Goal: Task Accomplishment & Management: Manage account settings

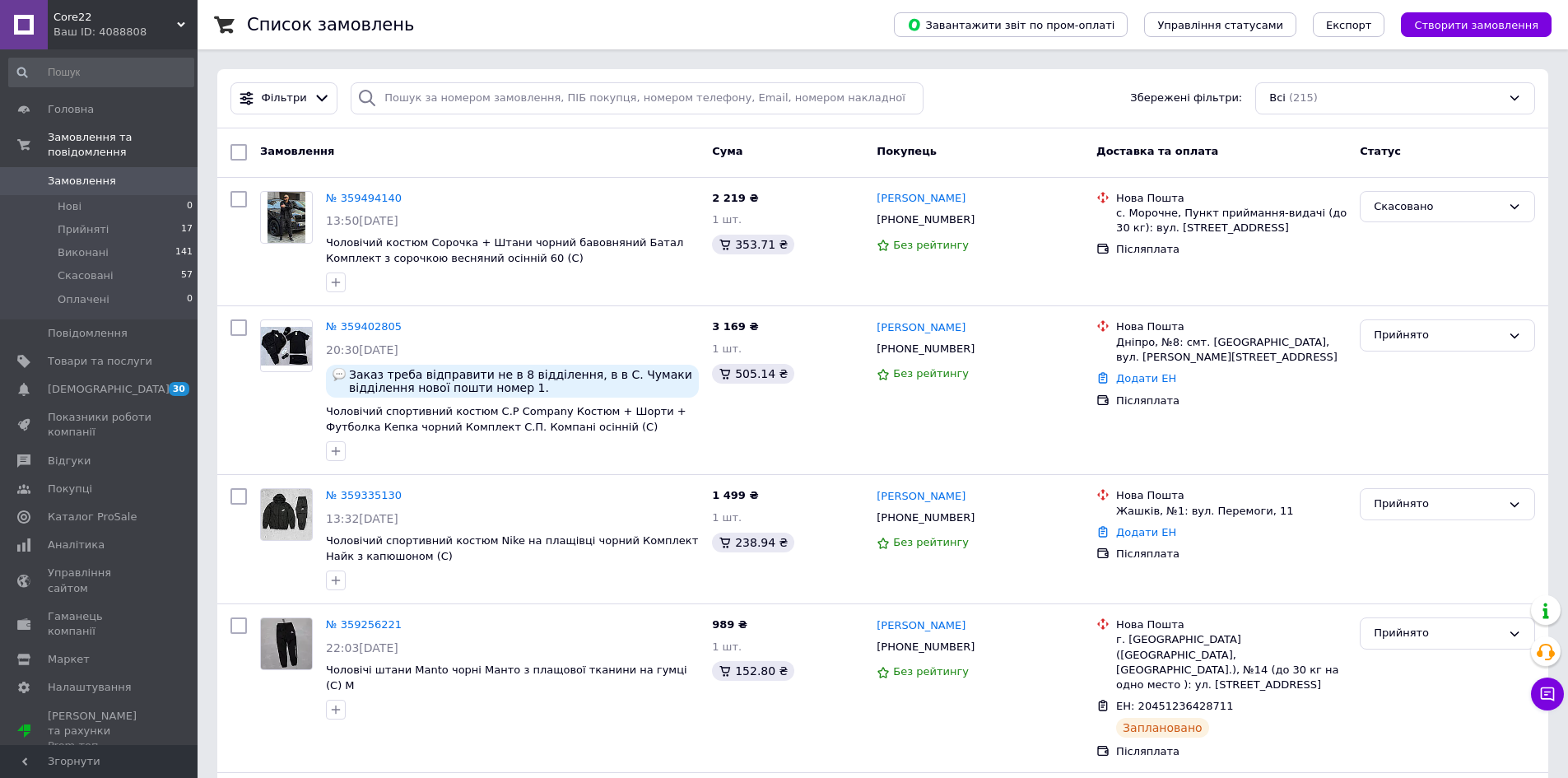
click at [112, 37] on div "Ваш ID: 4088808" at bounding box center [125, 32] width 144 height 15
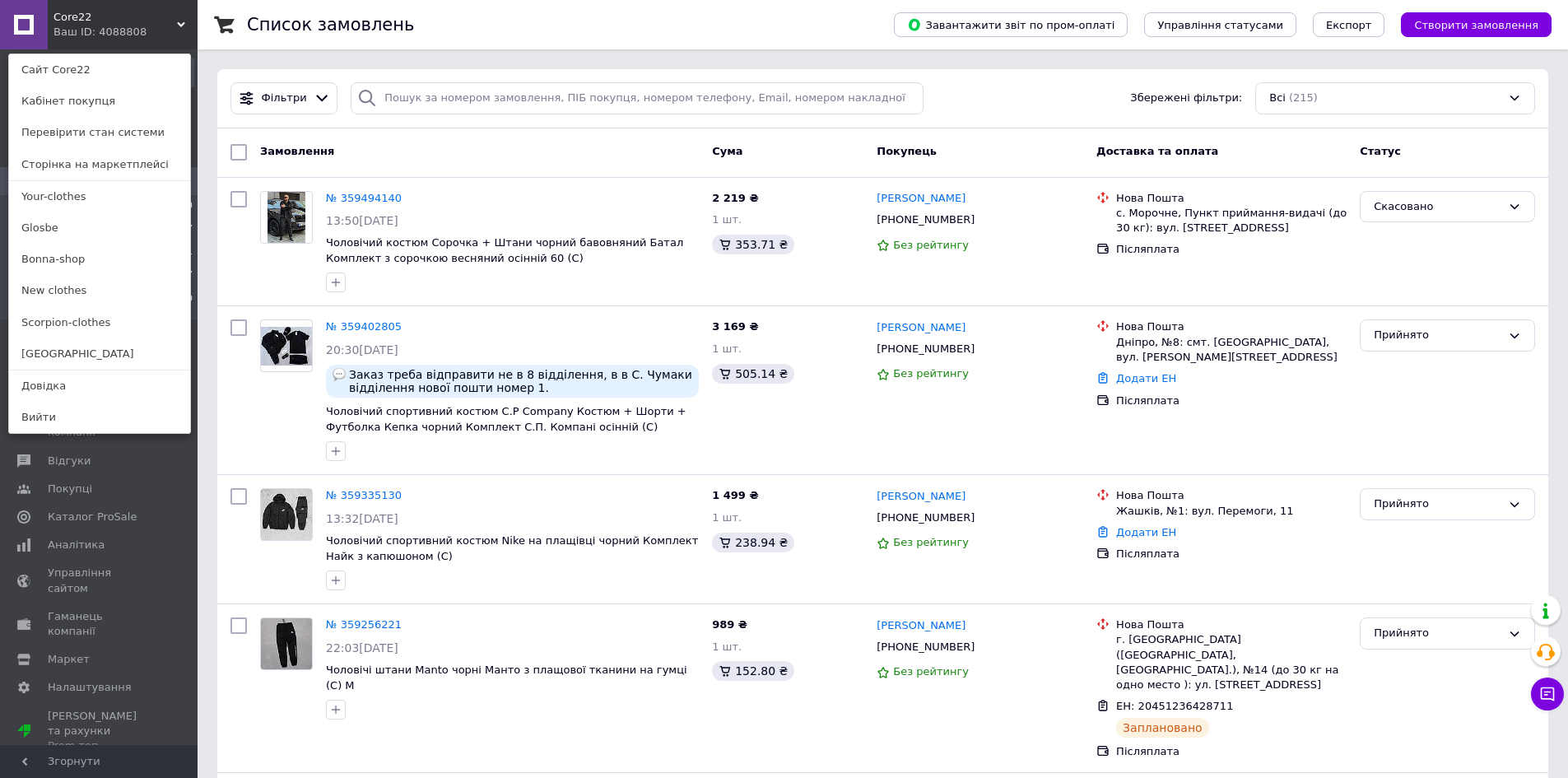
click at [103, 266] on link "Bonna-shop" at bounding box center [100, 259] width 181 height 32
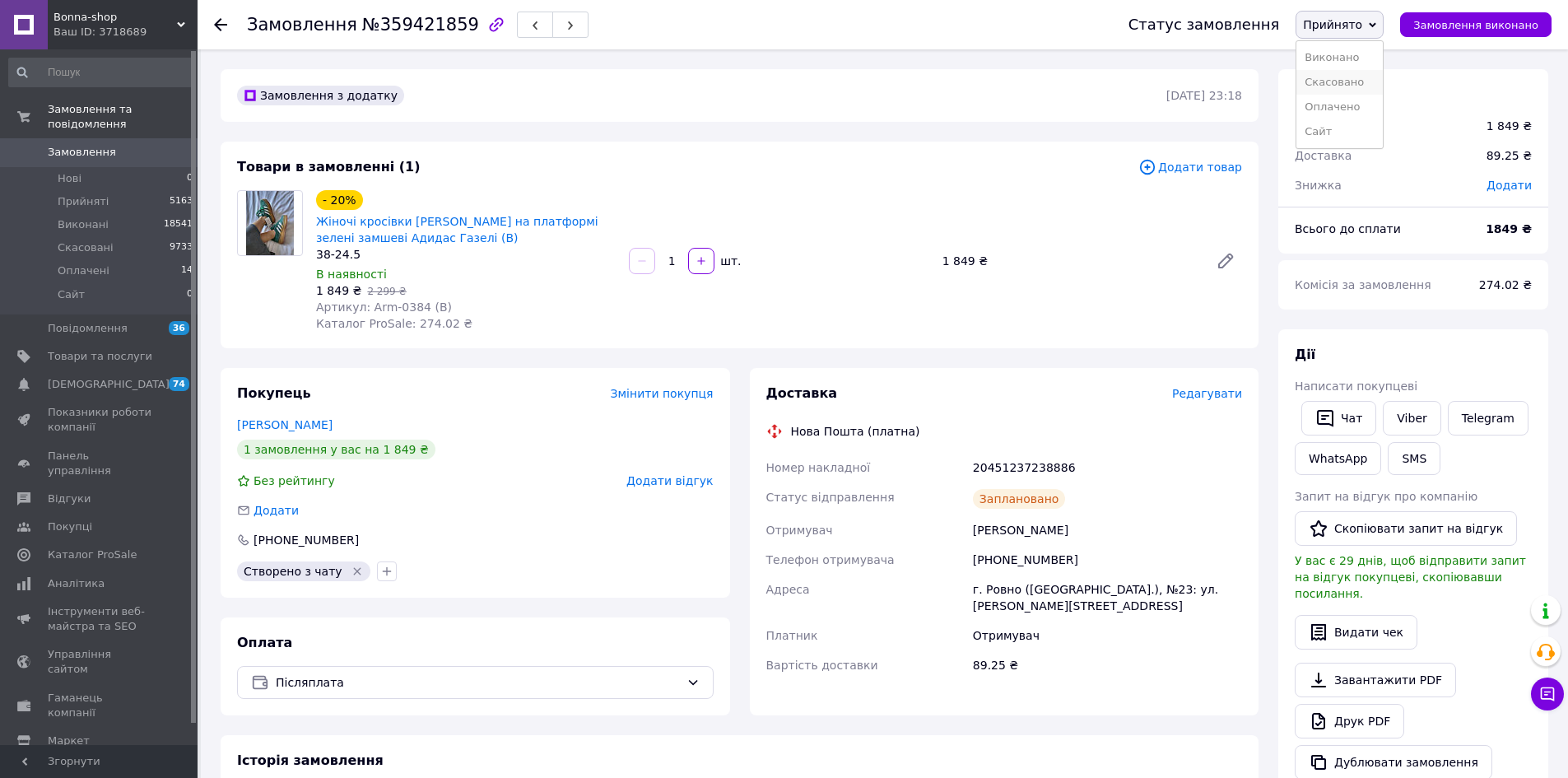
click at [1364, 93] on li "Скасовано" at bounding box center [1340, 82] width 87 height 25
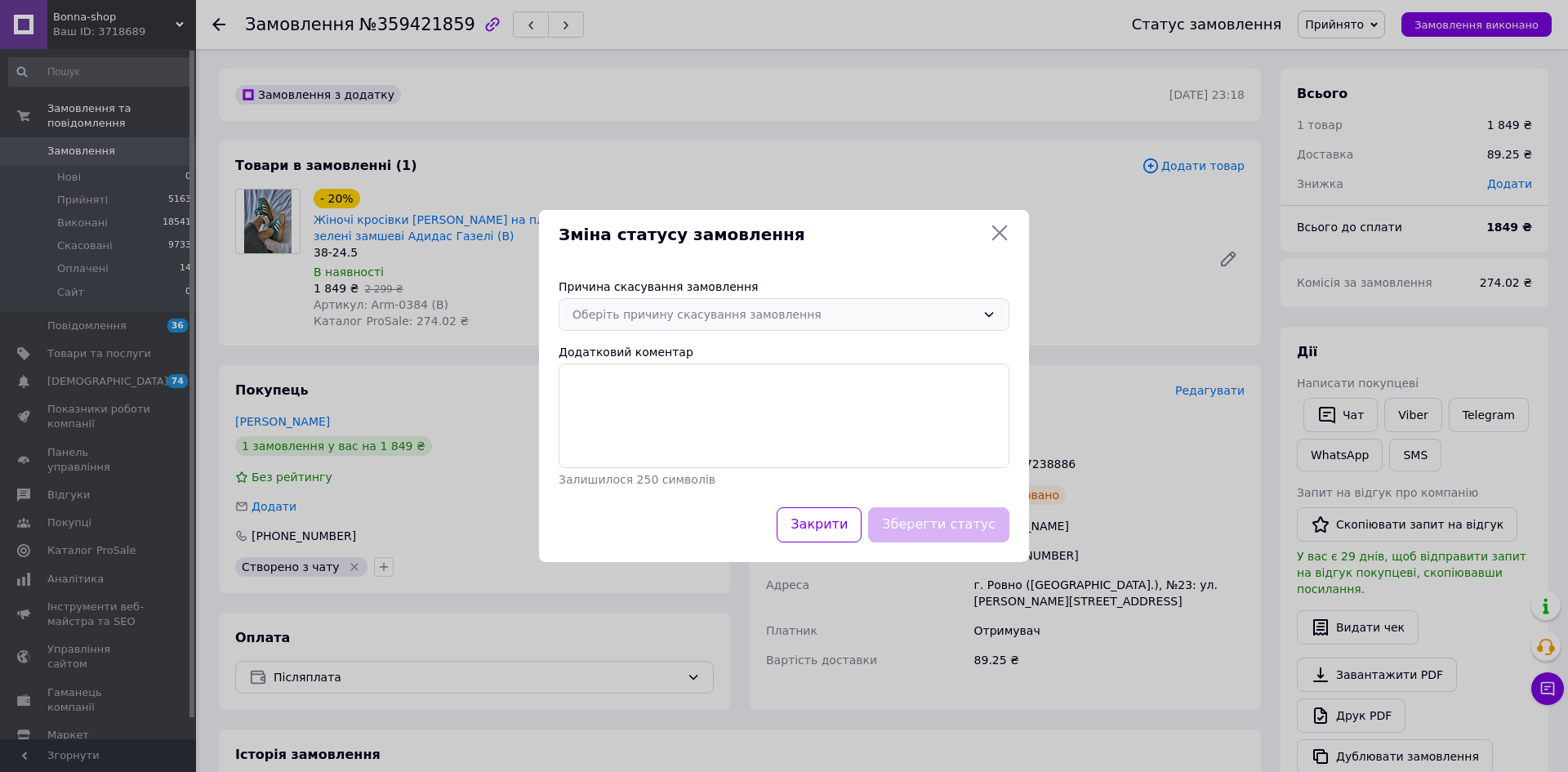
click at [757, 308] on div "Оберіть причину скасування замовлення" at bounding box center [774, 314] width 403 height 18
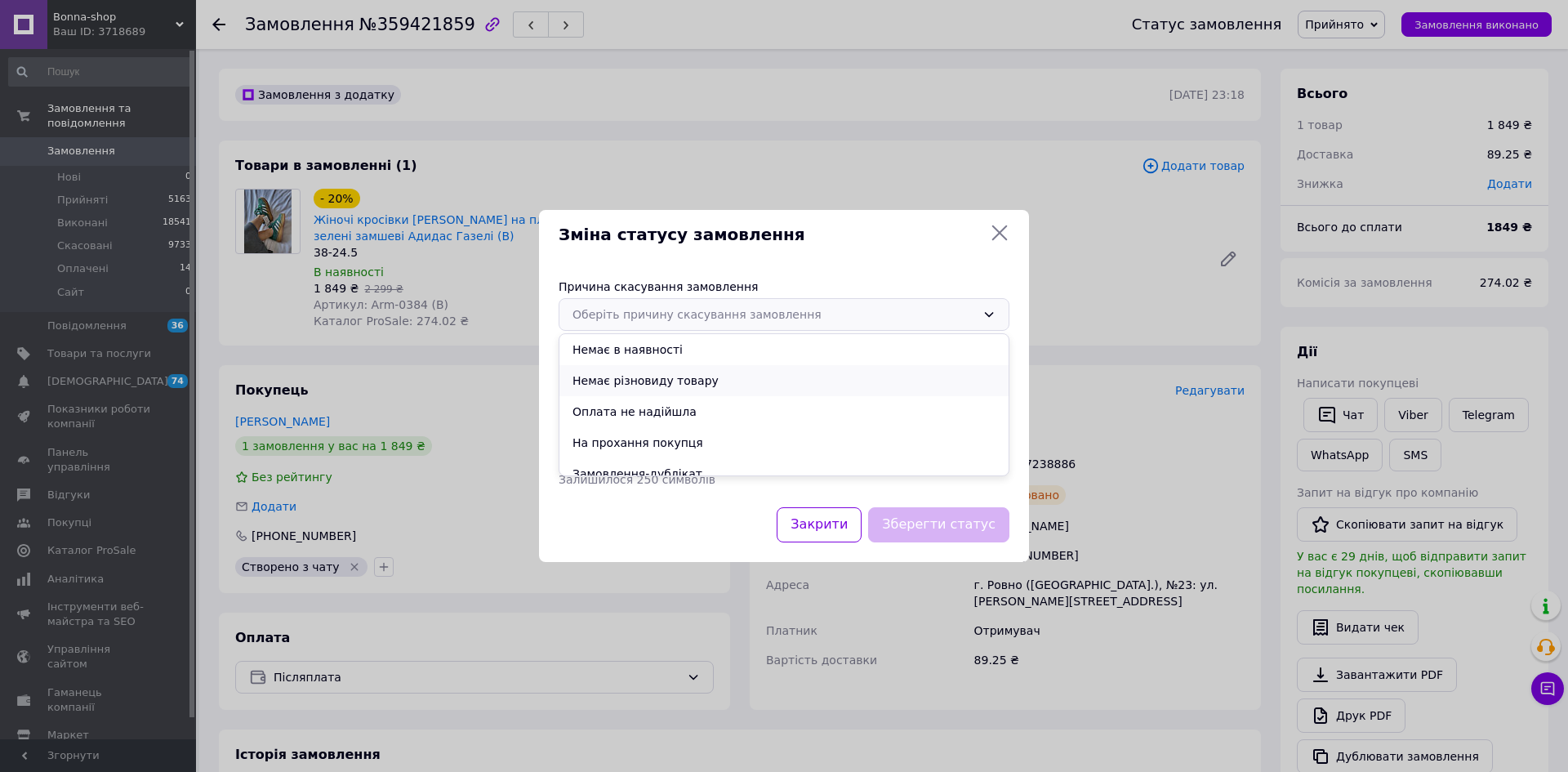
click at [737, 383] on li "Немає різновиду товару" at bounding box center [784, 381] width 449 height 31
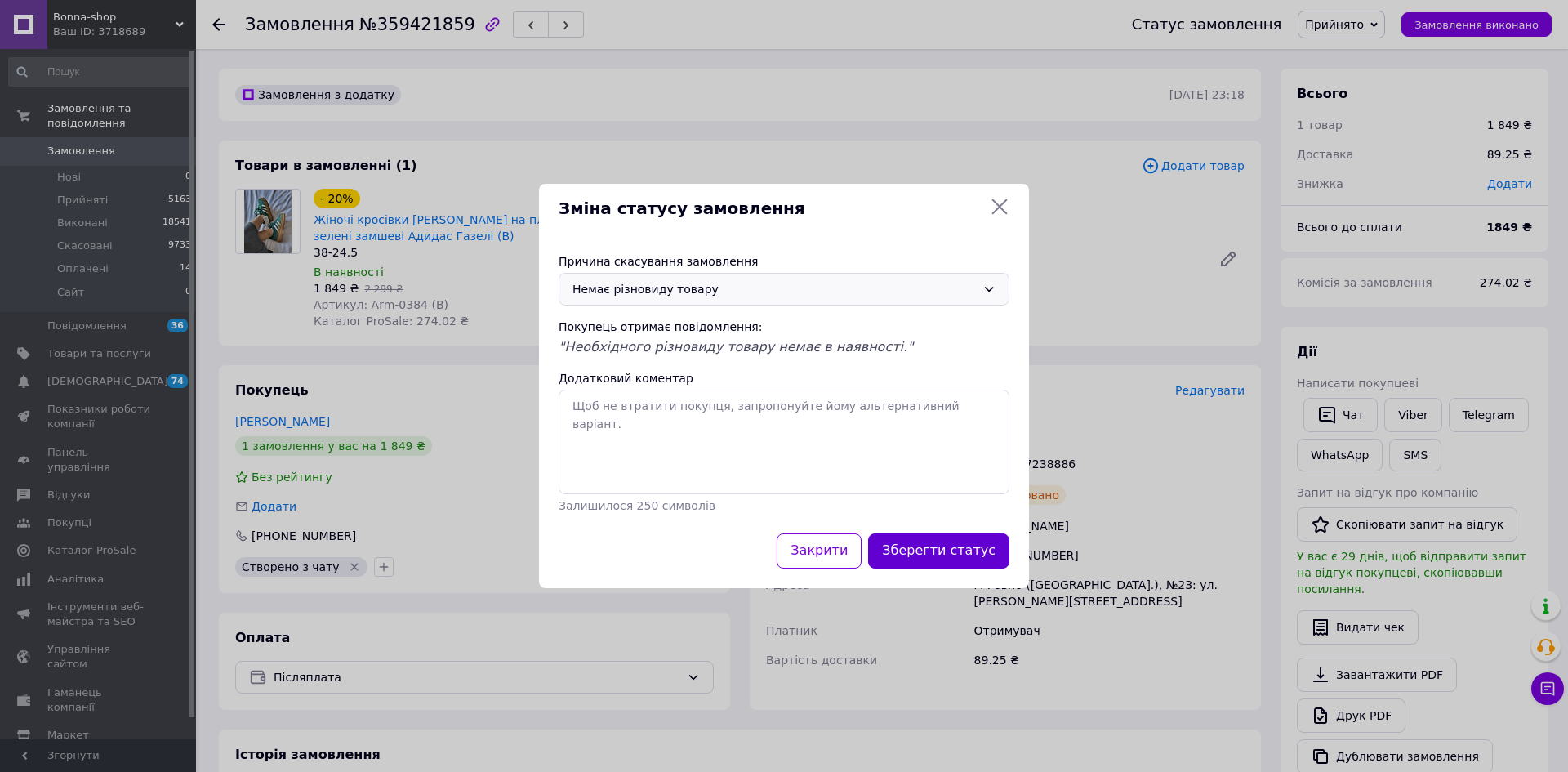
click at [967, 557] on button "Зберегти статус" at bounding box center [939, 551] width 141 height 35
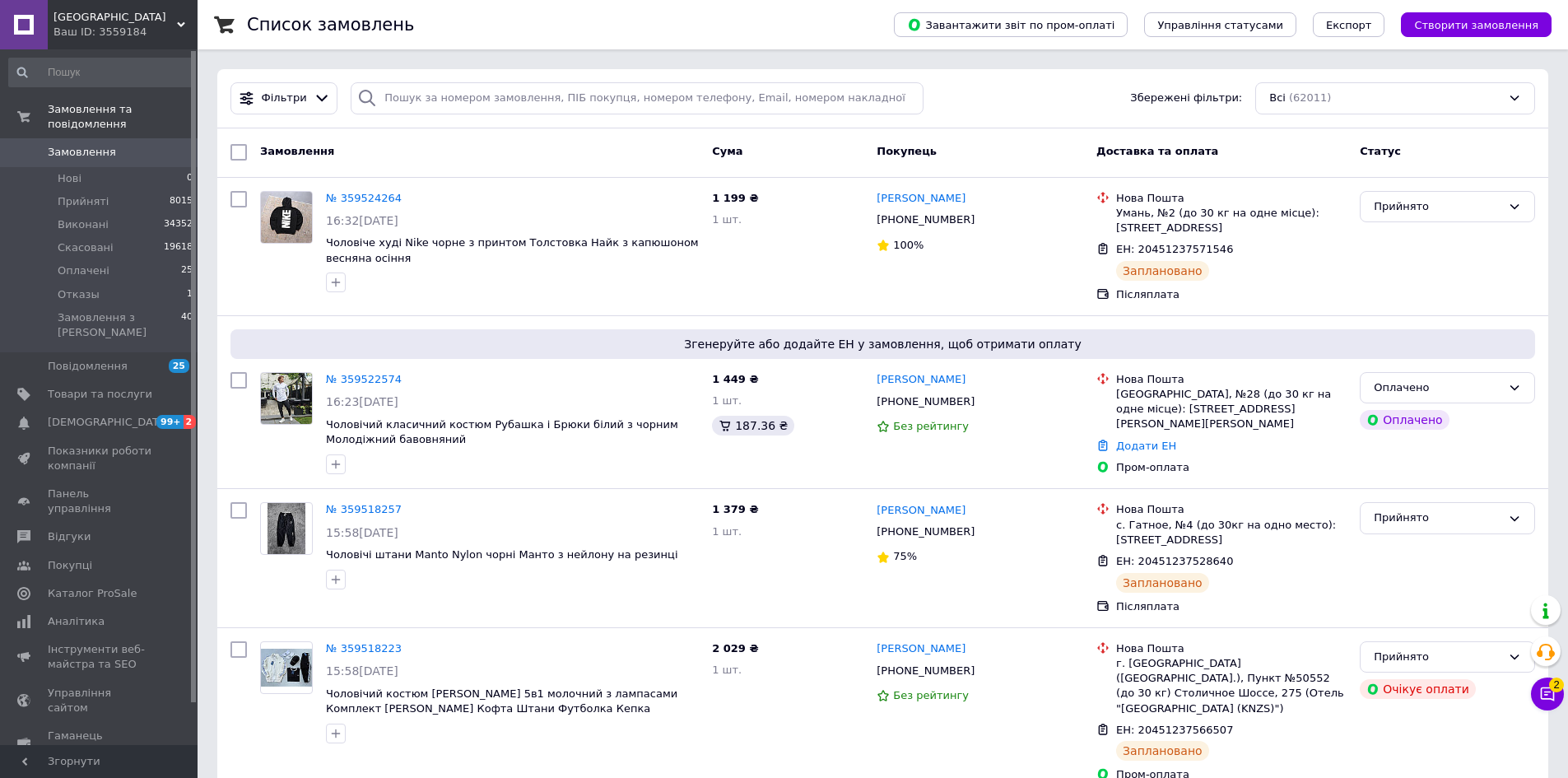
click at [45, 32] on link at bounding box center [24, 25] width 47 height 49
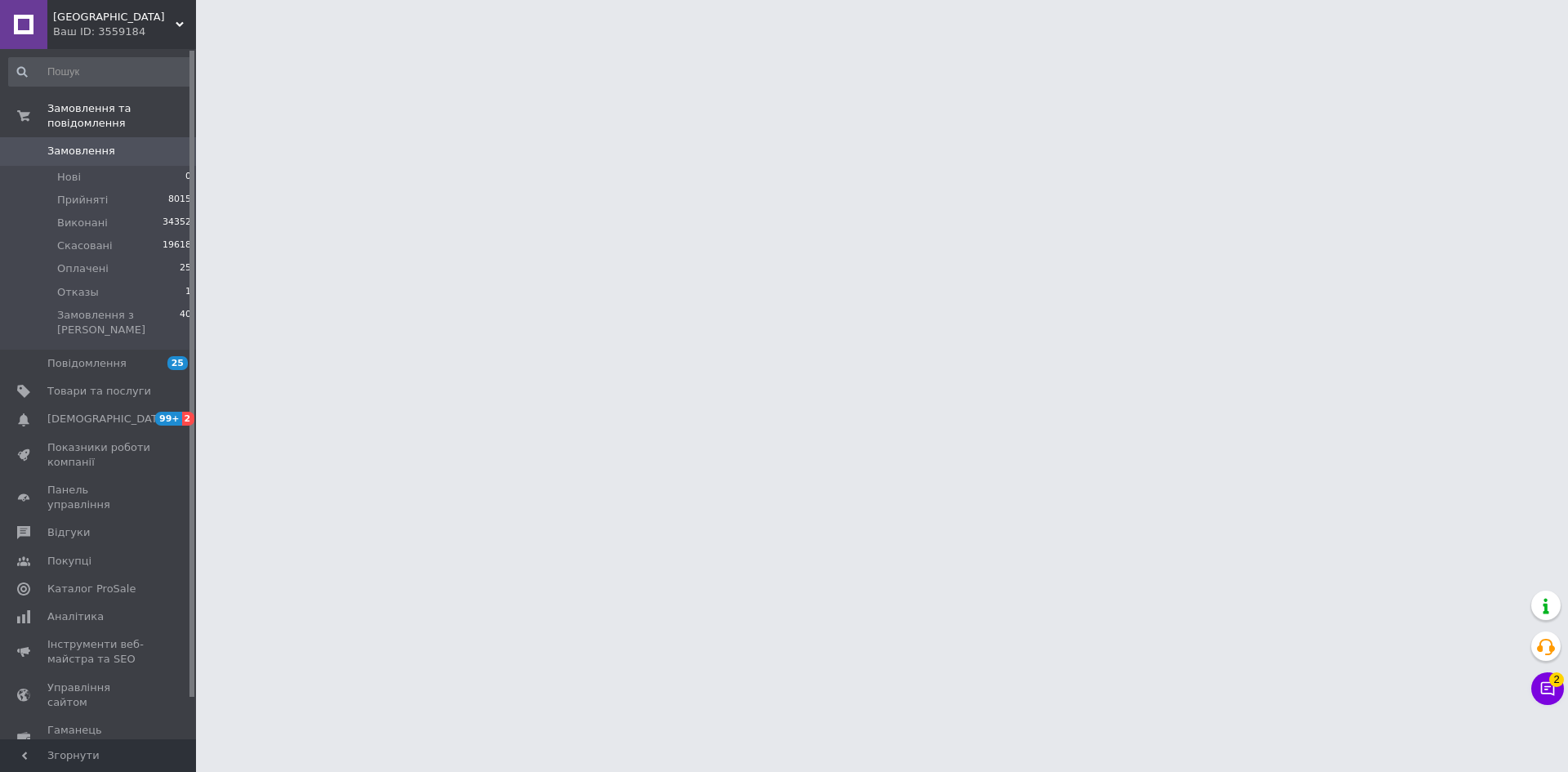
click at [82, 30] on div "Ваш ID: 3559184" at bounding box center [124, 31] width 143 height 15
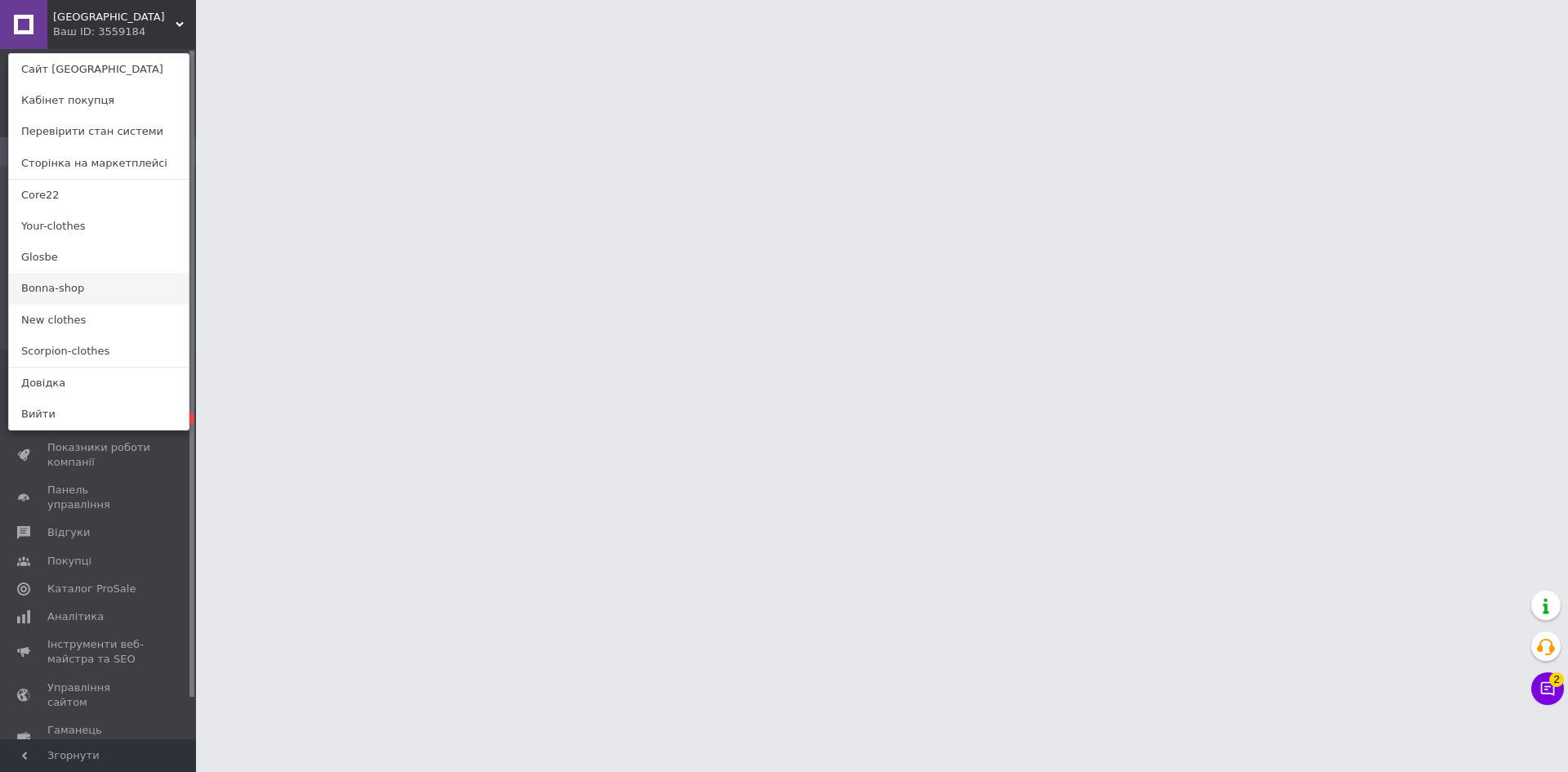
click at [70, 282] on link "Bonna-shop" at bounding box center [99, 289] width 180 height 31
